Goal: Transaction & Acquisition: Purchase product/service

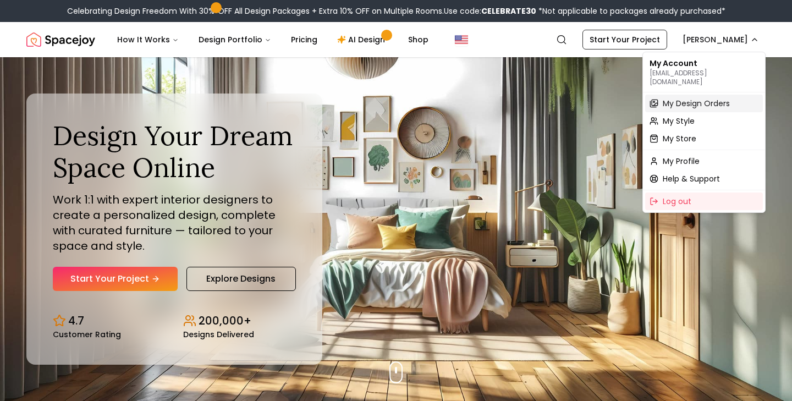
click at [678, 98] on span "My Design Orders" at bounding box center [696, 103] width 67 height 11
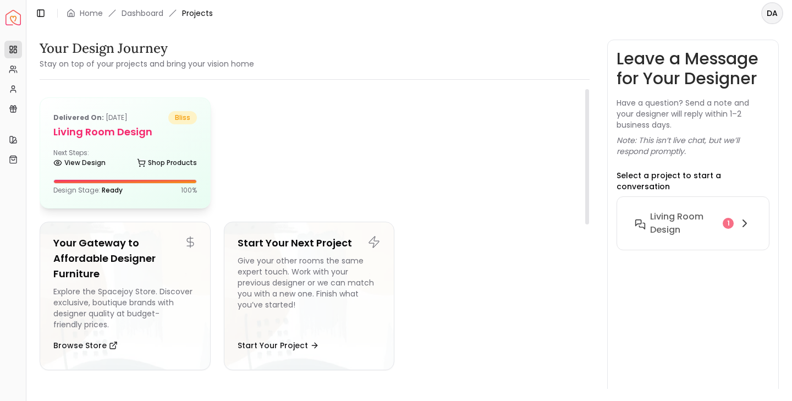
click at [123, 149] on div "Next Steps: View Design Shop Products" at bounding box center [125, 160] width 144 height 22
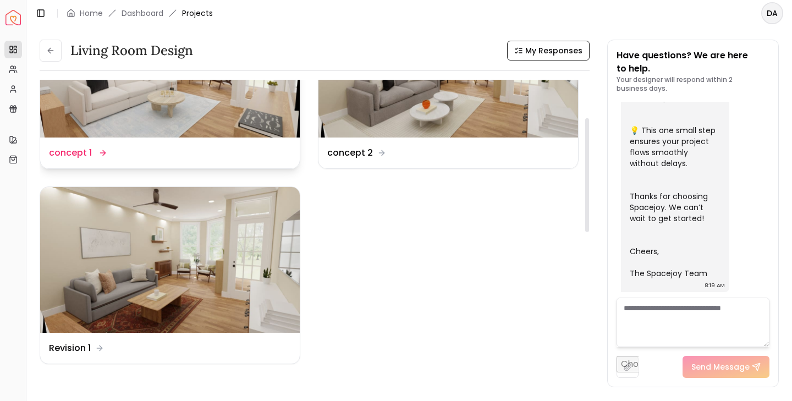
scroll to position [100, 0]
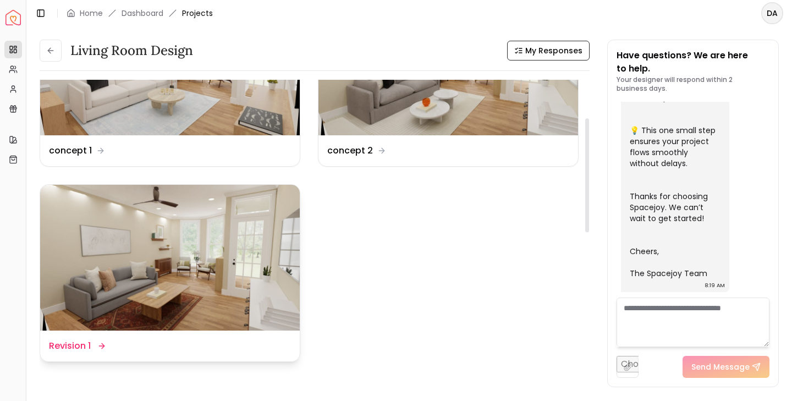
click at [200, 289] on img at bounding box center [170, 258] width 260 height 146
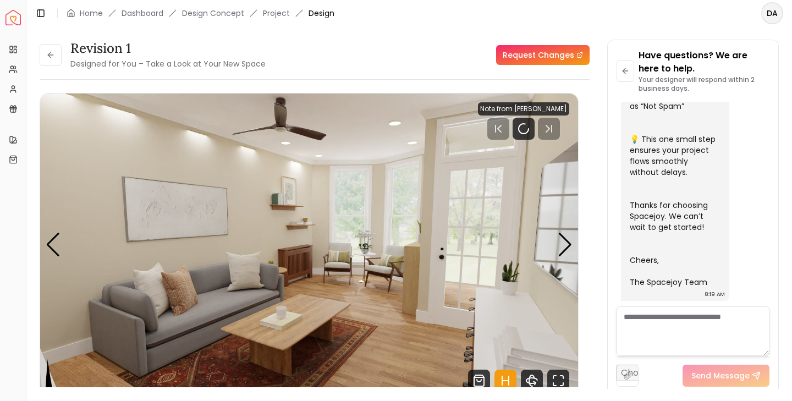
scroll to position [444, 0]
click at [521, 133] on rect "Pause" at bounding box center [521, 128] width 2 height 9
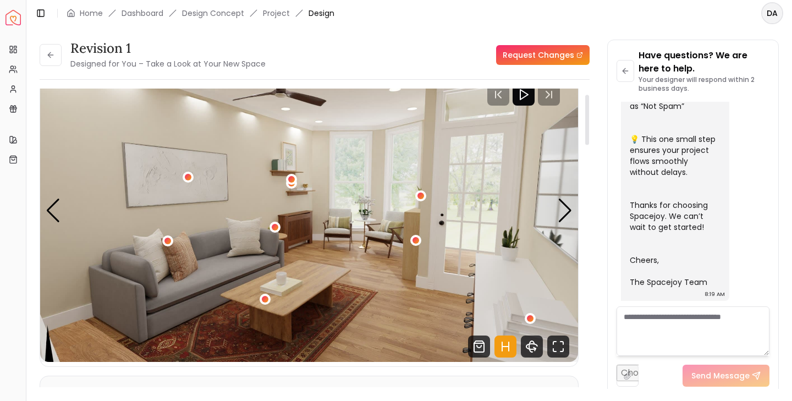
scroll to position [33, 0]
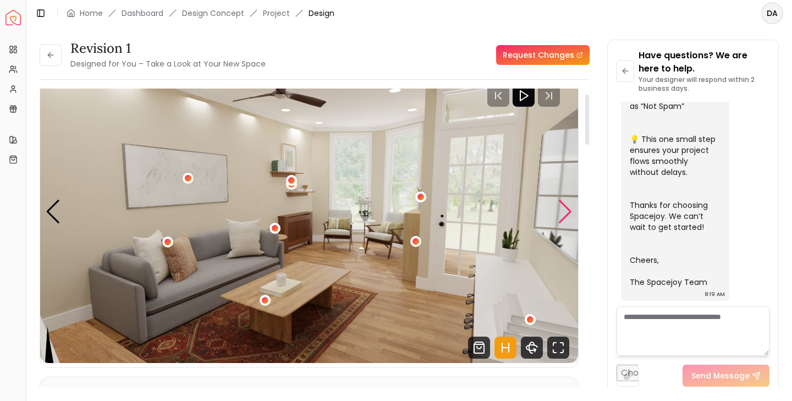
click at [565, 210] on div "Next slide" at bounding box center [565, 212] width 15 height 24
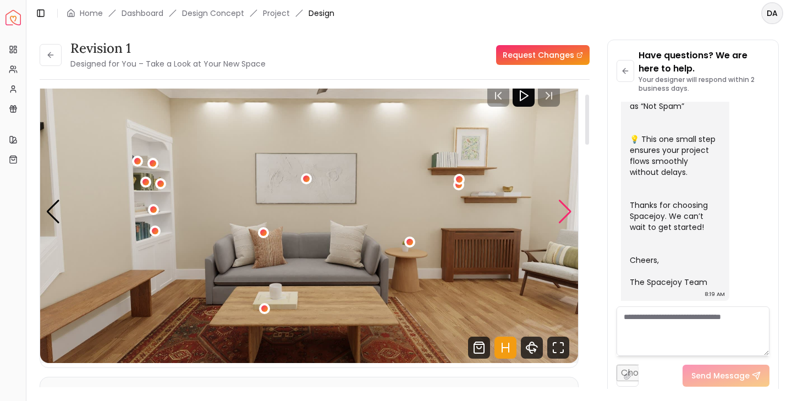
click at [565, 210] on div "Next slide" at bounding box center [565, 212] width 15 height 24
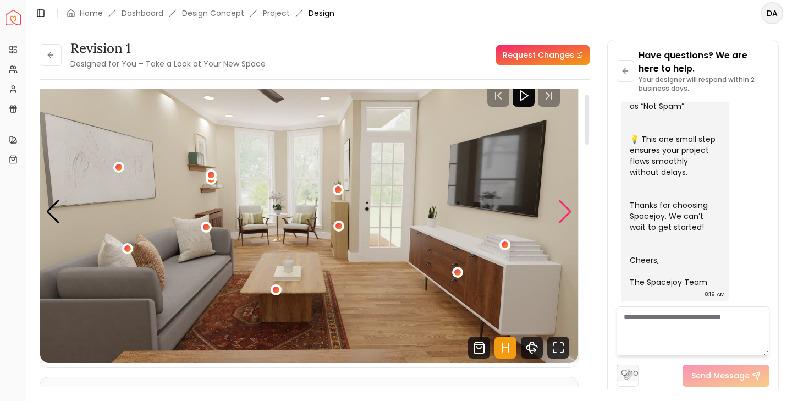
click at [565, 210] on div "Next slide" at bounding box center [565, 212] width 15 height 24
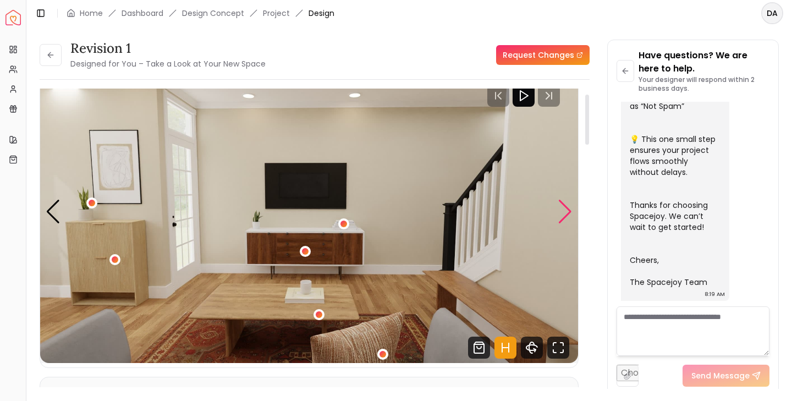
click at [565, 210] on div "Next slide" at bounding box center [565, 212] width 15 height 24
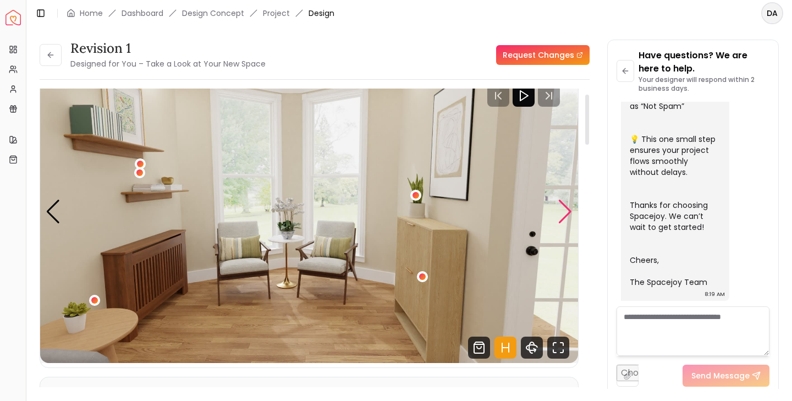
click at [565, 211] on div "Next slide" at bounding box center [565, 212] width 15 height 24
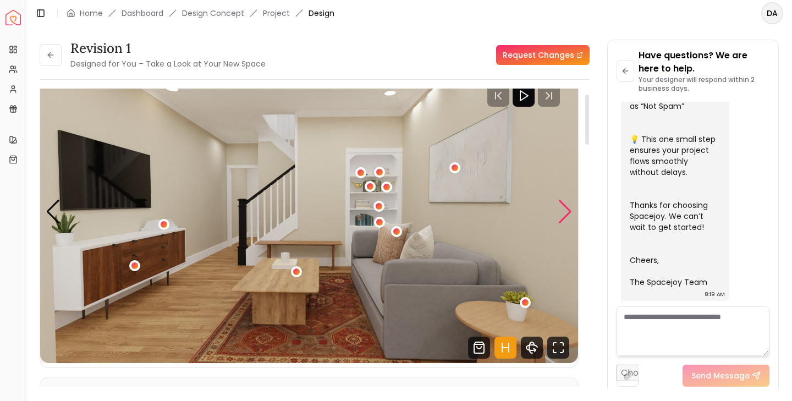
click at [565, 213] on div "Next slide" at bounding box center [565, 212] width 15 height 24
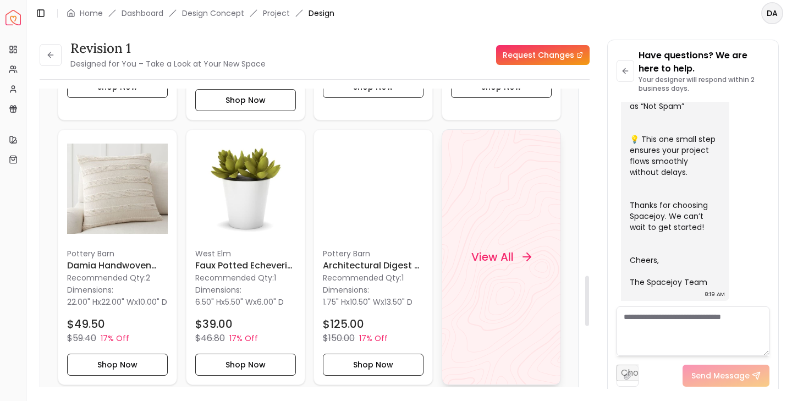
scroll to position [1109, 0]
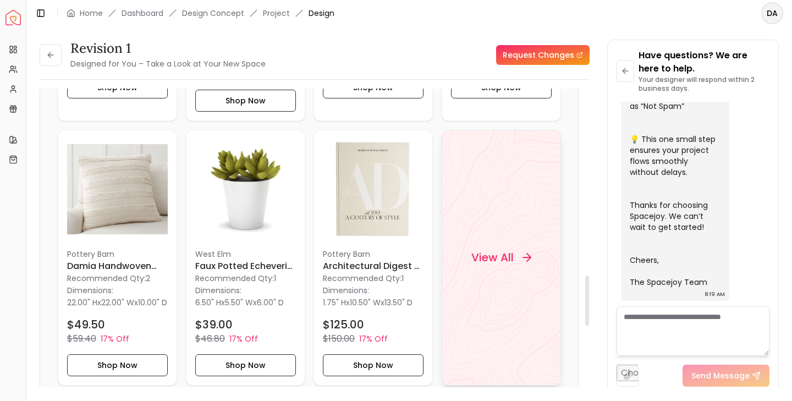
click at [501, 265] on h4 "View All" at bounding box center [492, 257] width 42 height 15
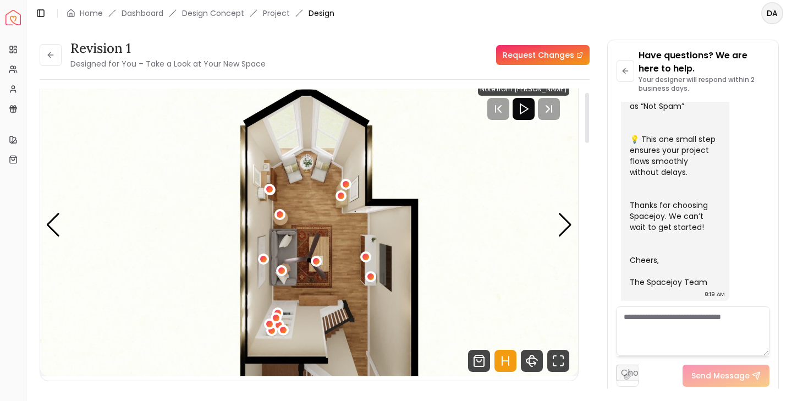
scroll to position [17, 0]
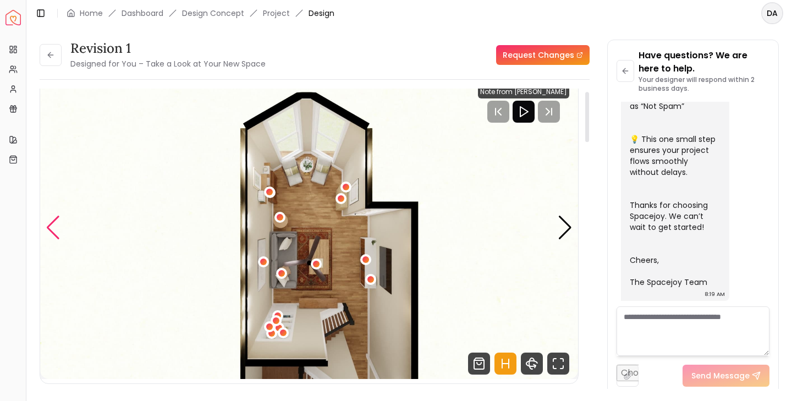
click at [52, 233] on div "Previous slide" at bounding box center [53, 228] width 15 height 24
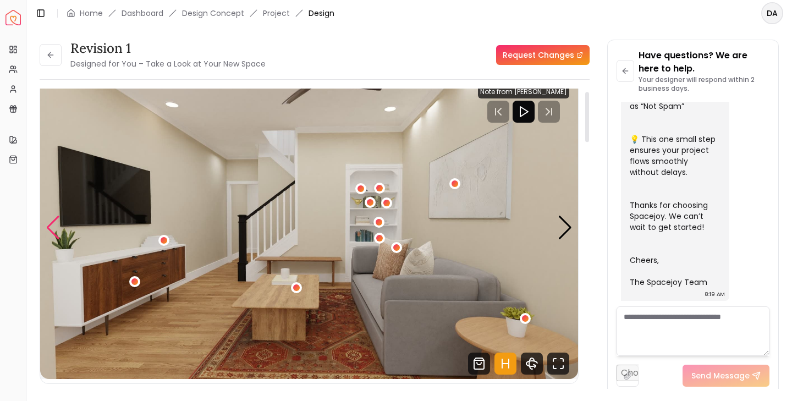
click at [52, 233] on div "Previous slide" at bounding box center [53, 228] width 15 height 24
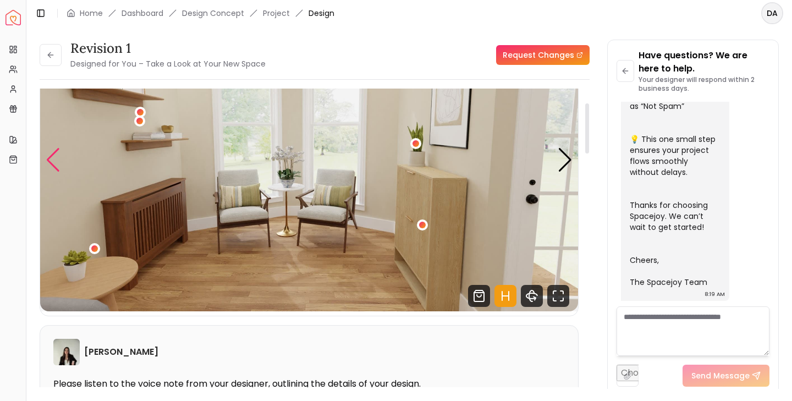
scroll to position [86, 0]
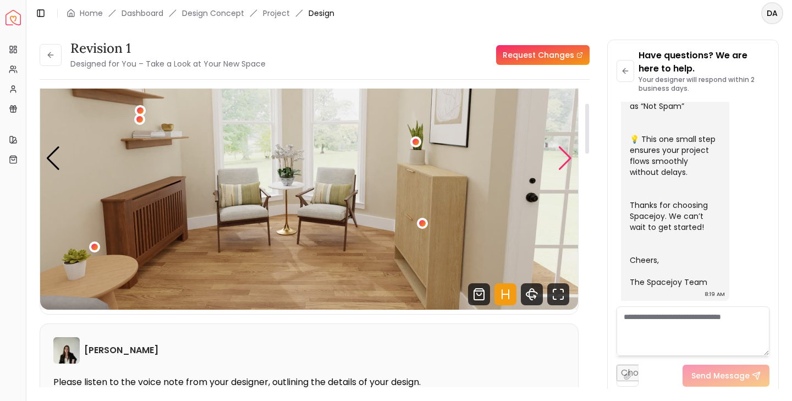
click at [566, 163] on div "Next slide" at bounding box center [565, 158] width 15 height 24
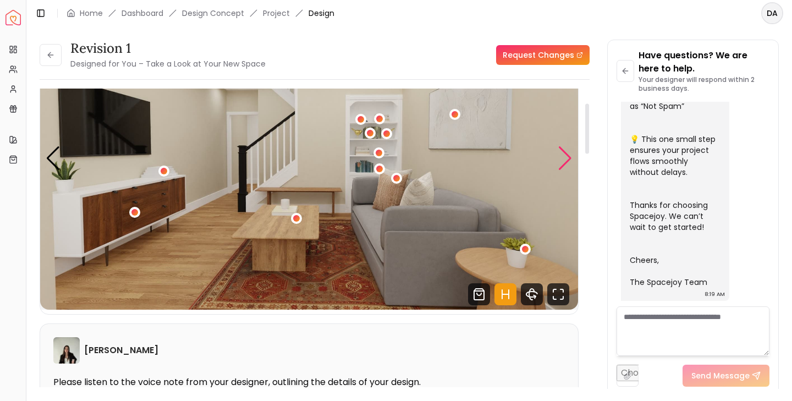
click at [564, 156] on div "Next slide" at bounding box center [565, 158] width 15 height 24
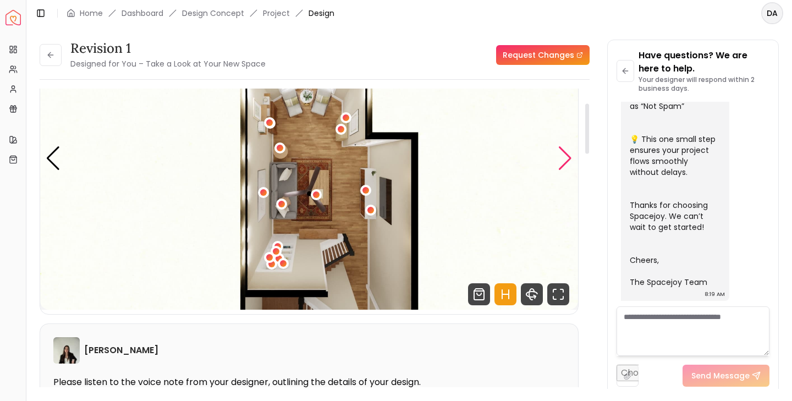
click at [564, 156] on div "Next slide" at bounding box center [565, 158] width 15 height 24
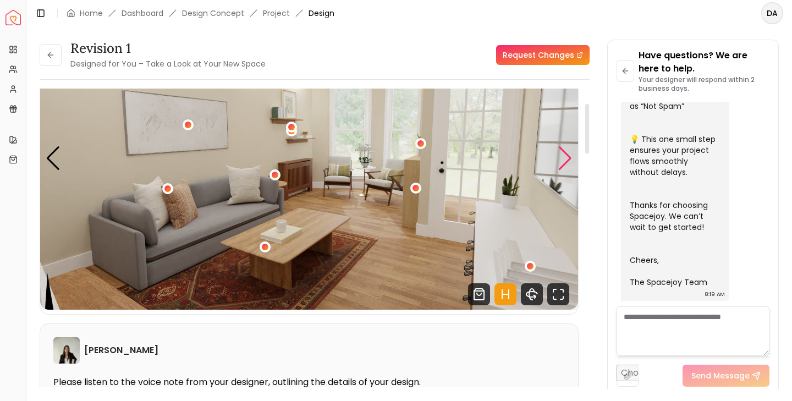
click at [564, 156] on div "Next slide" at bounding box center [565, 158] width 15 height 24
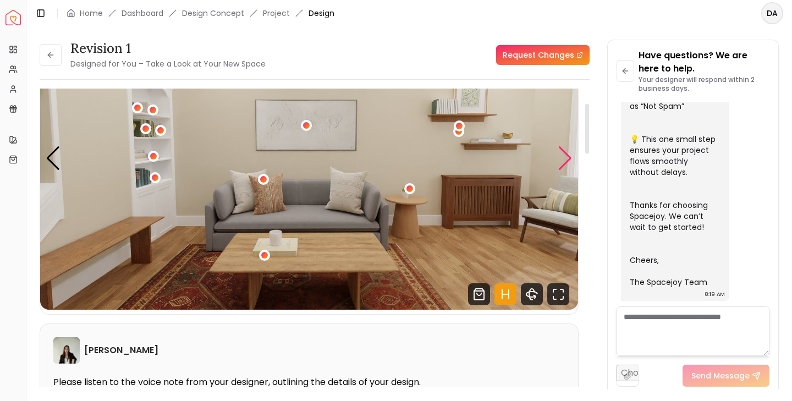
click at [564, 156] on div "Next slide" at bounding box center [565, 158] width 15 height 24
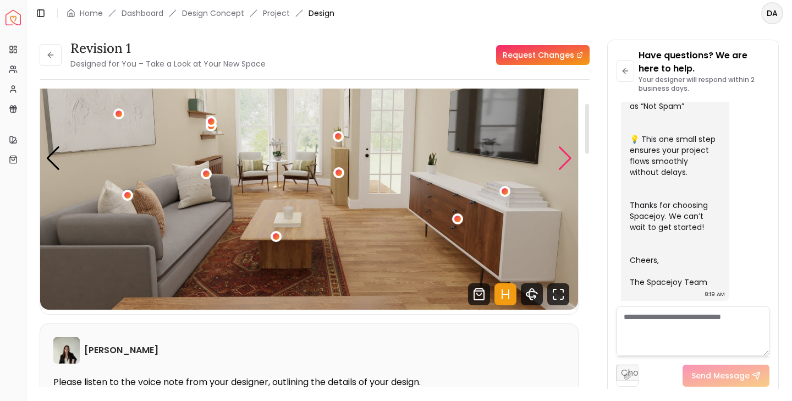
click at [564, 156] on div "Next slide" at bounding box center [565, 158] width 15 height 24
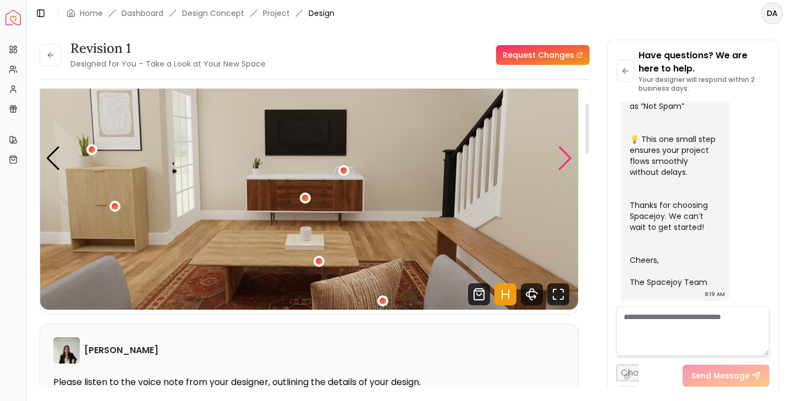
click at [564, 163] on div "Next slide" at bounding box center [565, 158] width 15 height 24
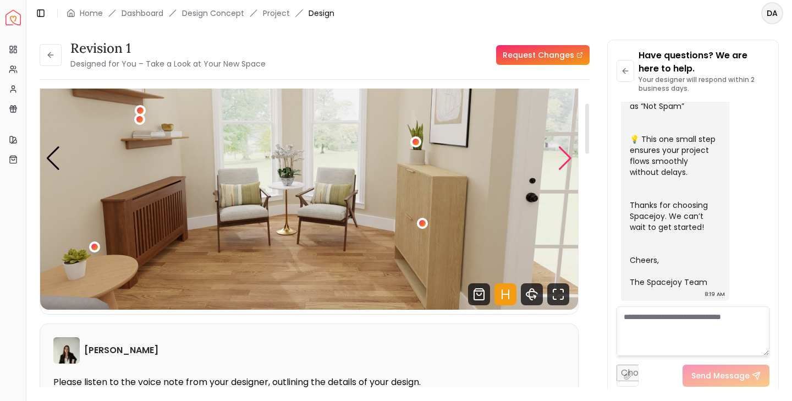
click at [564, 163] on div "Next slide" at bounding box center [565, 158] width 15 height 24
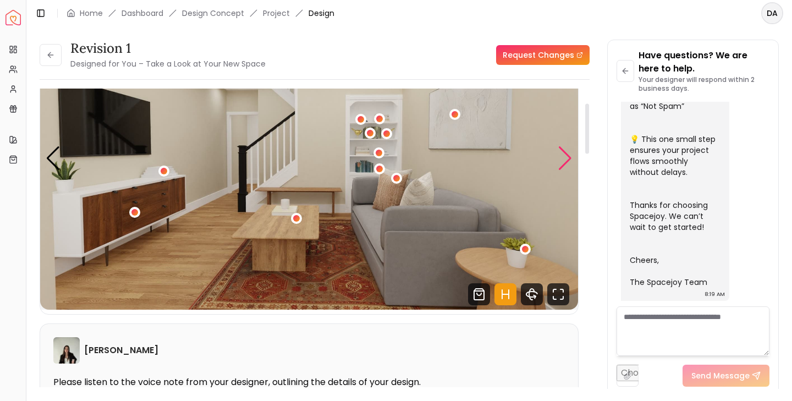
click at [564, 166] on div "Next slide" at bounding box center [565, 158] width 15 height 24
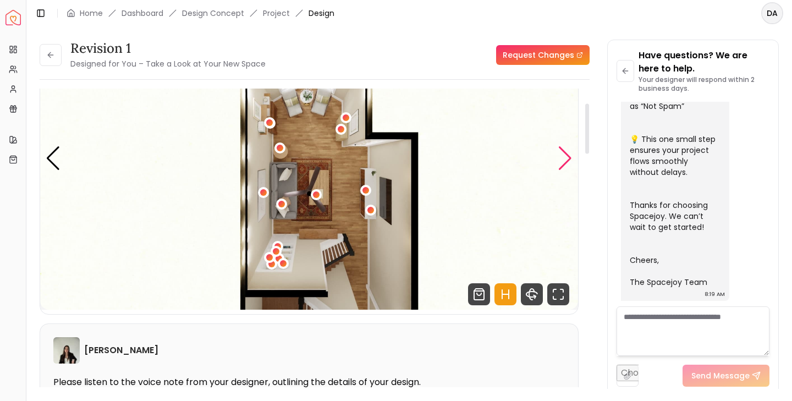
click at [567, 163] on div "Next slide" at bounding box center [565, 158] width 15 height 24
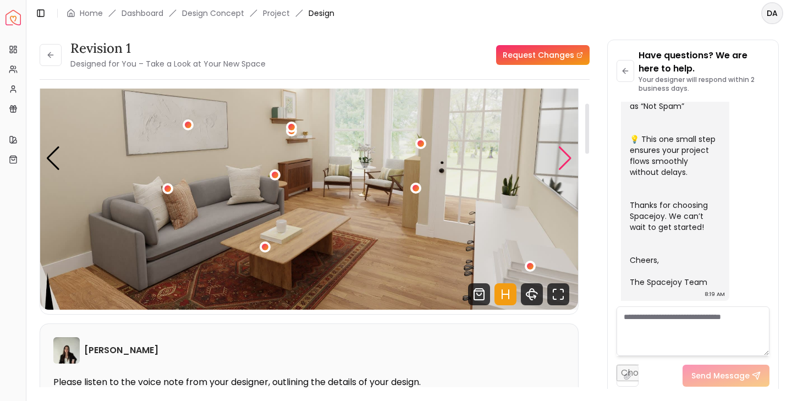
click at [563, 165] on div "Next slide" at bounding box center [565, 158] width 15 height 24
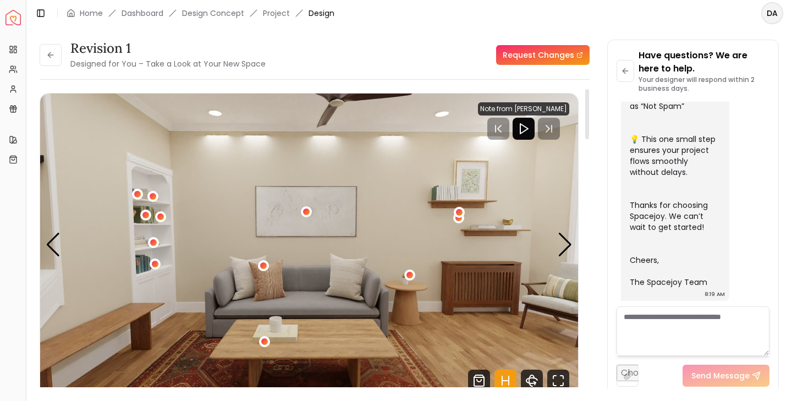
scroll to position [0, 0]
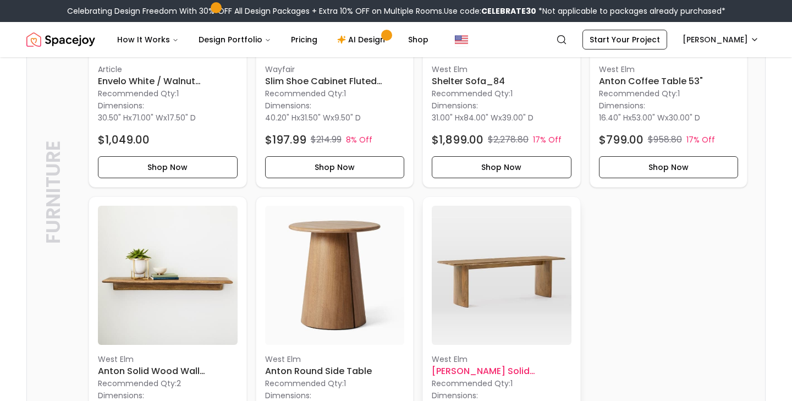
scroll to position [432, 0]
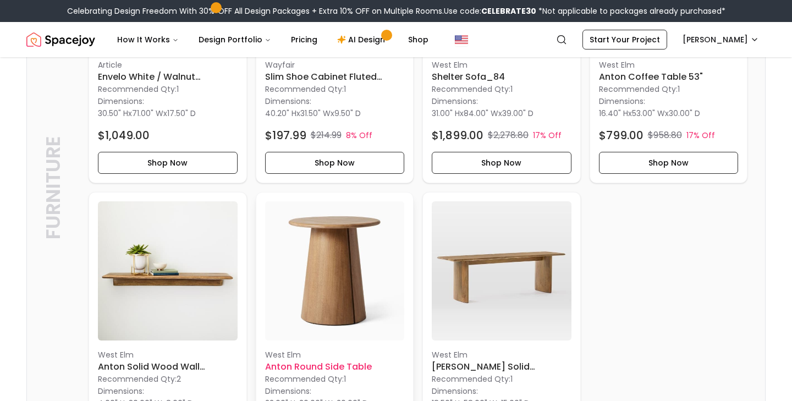
click at [348, 290] on img at bounding box center [335, 271] width 140 height 140
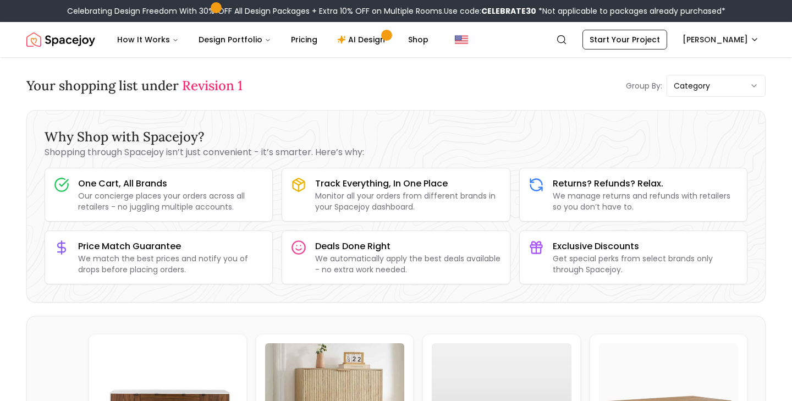
scroll to position [0, 0]
